Goal: Information Seeking & Learning: Learn about a topic

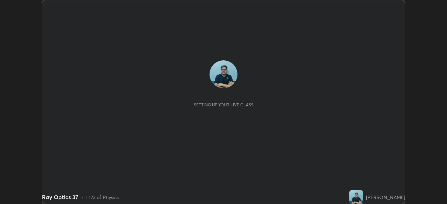
scroll to position [204, 447]
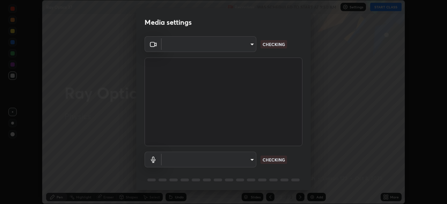
type input "68abbd0ba27f3b7b13d700706cc0a542acc53d6138fc99a51b3524be894f9c2a"
type input "default"
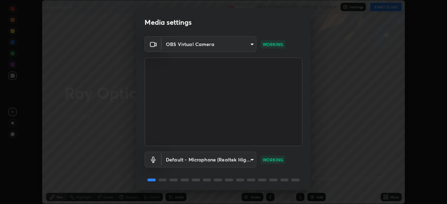
scroll to position [25, 0]
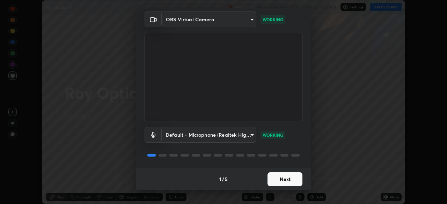
click at [290, 180] on button "Next" at bounding box center [285, 180] width 35 height 14
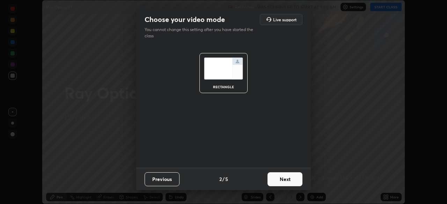
click at [291, 180] on button "Next" at bounding box center [285, 180] width 35 height 14
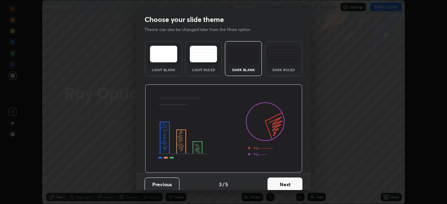
click at [293, 182] on button "Next" at bounding box center [285, 185] width 35 height 14
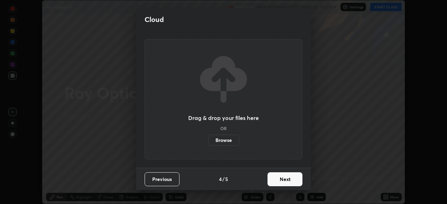
click at [295, 181] on button "Next" at bounding box center [285, 180] width 35 height 14
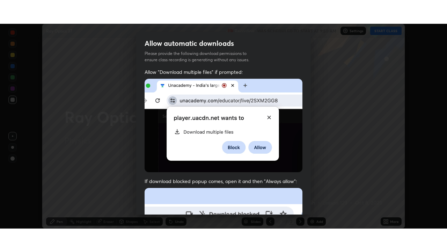
scroll to position [167, 0]
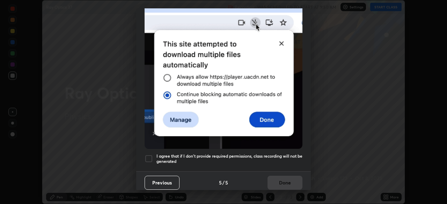
click at [151, 155] on div at bounding box center [149, 159] width 8 height 8
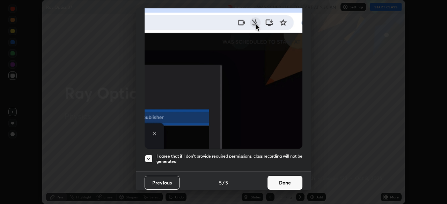
click at [281, 179] on button "Done" at bounding box center [285, 183] width 35 height 14
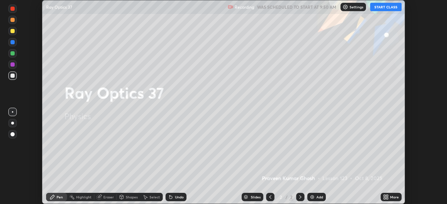
click at [386, 9] on button "START CLASS" at bounding box center [385, 7] width 31 height 8
click at [391, 196] on div "More" at bounding box center [394, 197] width 9 height 3
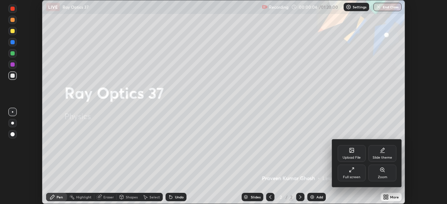
click at [320, 200] on div at bounding box center [223, 102] width 447 height 204
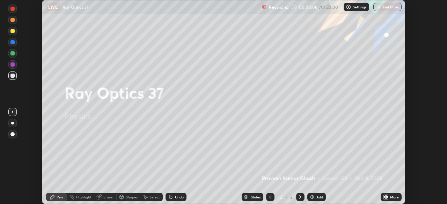
click at [391, 198] on div "More" at bounding box center [394, 197] width 9 height 3
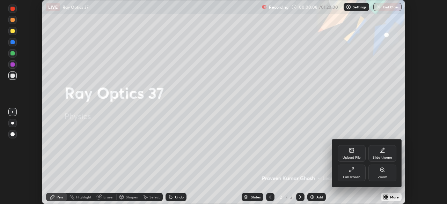
click at [352, 174] on div "Full screen" at bounding box center [352, 173] width 28 height 17
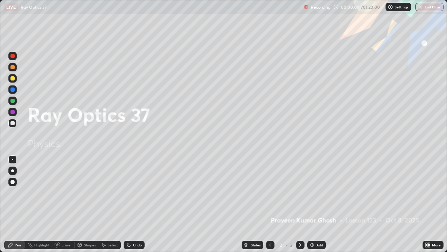
scroll to position [252, 447]
click at [319, 204] on div "Add" at bounding box center [320, 244] width 7 height 3
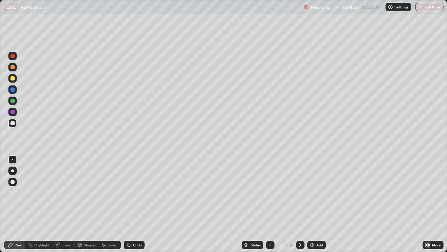
click at [322, 204] on div "Add" at bounding box center [316, 244] width 19 height 8
click at [14, 100] on div at bounding box center [12, 101] width 4 height 4
click at [13, 123] on div at bounding box center [12, 123] width 4 height 4
click at [14, 78] on div at bounding box center [12, 78] width 4 height 4
click at [13, 102] on div at bounding box center [12, 101] width 4 height 4
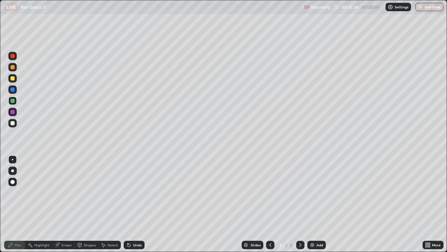
click at [13, 77] on div at bounding box center [12, 78] width 4 height 4
click at [16, 67] on div at bounding box center [12, 67] width 8 height 8
click at [14, 78] on div at bounding box center [12, 78] width 4 height 4
click at [14, 90] on div at bounding box center [12, 89] width 4 height 4
click at [12, 124] on div at bounding box center [12, 123] width 4 height 4
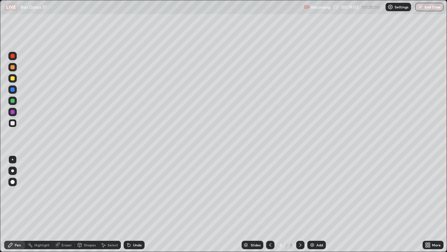
click at [136, 204] on div "Undo" at bounding box center [137, 244] width 9 height 3
click at [319, 204] on div "Add" at bounding box center [320, 244] width 7 height 3
click at [134, 204] on div "Undo" at bounding box center [134, 244] width 21 height 8
click at [13, 101] on div at bounding box center [12, 101] width 4 height 4
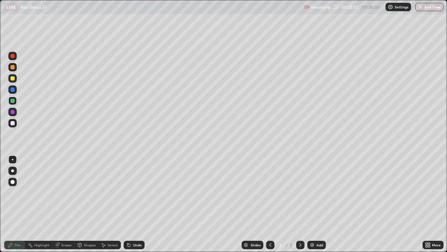
click at [13, 123] on div at bounding box center [12, 123] width 4 height 4
click at [13, 100] on div at bounding box center [12, 101] width 4 height 4
click at [14, 78] on div at bounding box center [12, 78] width 4 height 4
click at [12, 122] on div at bounding box center [12, 123] width 4 height 4
click at [12, 77] on div at bounding box center [12, 78] width 4 height 4
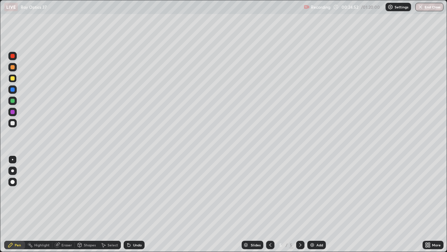
click at [70, 204] on div "Eraser" at bounding box center [66, 244] width 10 height 3
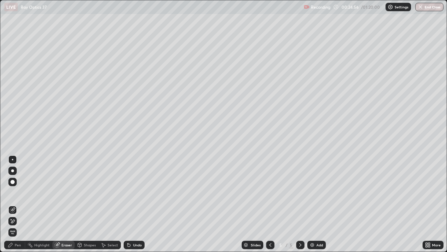
click at [22, 204] on div "Pen" at bounding box center [14, 244] width 21 height 8
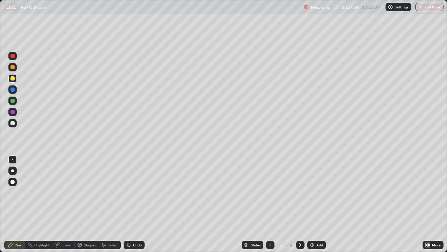
click at [270, 204] on icon at bounding box center [271, 245] width 6 height 6
click at [323, 204] on div "Add" at bounding box center [316, 244] width 19 height 8
click at [13, 122] on div at bounding box center [12, 123] width 4 height 4
click at [13, 100] on div at bounding box center [12, 101] width 4 height 4
click at [13, 123] on div at bounding box center [12, 123] width 4 height 4
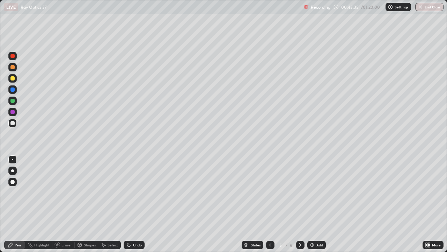
click at [322, 204] on div "Add" at bounding box center [320, 244] width 7 height 3
click at [321, 204] on div "Add" at bounding box center [320, 244] width 7 height 3
click at [13, 101] on div at bounding box center [12, 101] width 4 height 4
click at [321, 204] on div "Add" at bounding box center [320, 244] width 7 height 3
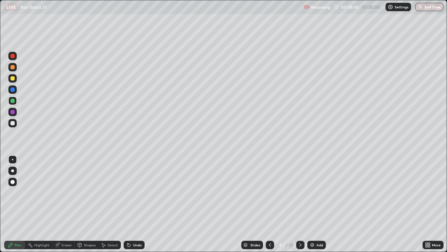
click at [323, 204] on div "Add" at bounding box center [316, 244] width 19 height 8
click at [12, 78] on div at bounding box center [12, 78] width 4 height 4
click at [322, 204] on div "Add" at bounding box center [316, 244] width 19 height 8
